Goal: Navigation & Orientation: Find specific page/section

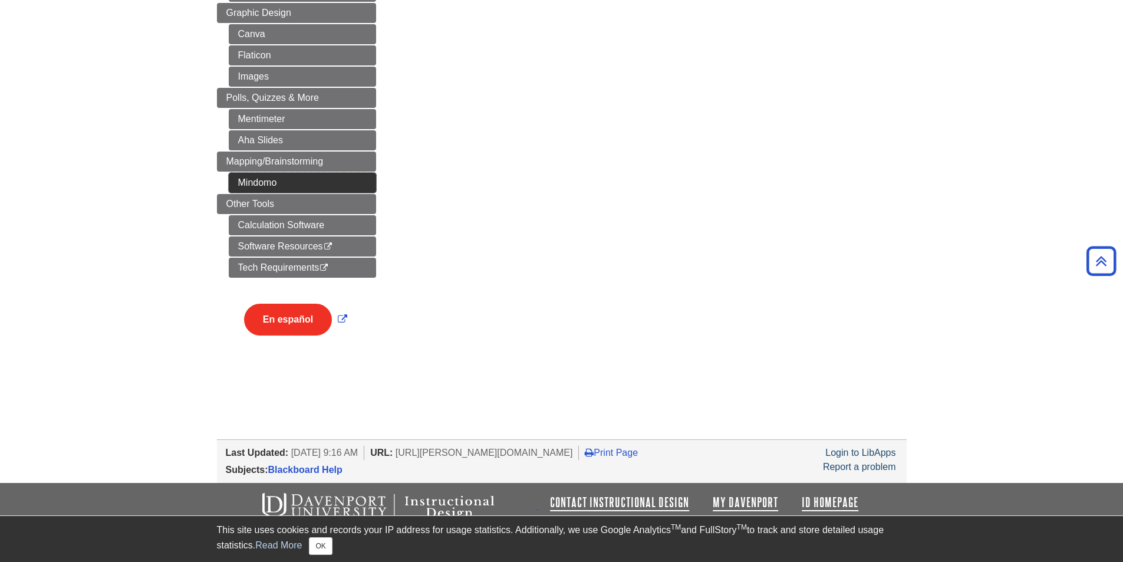
scroll to position [599, 0]
